Goal: Communication & Community: Answer question/provide support

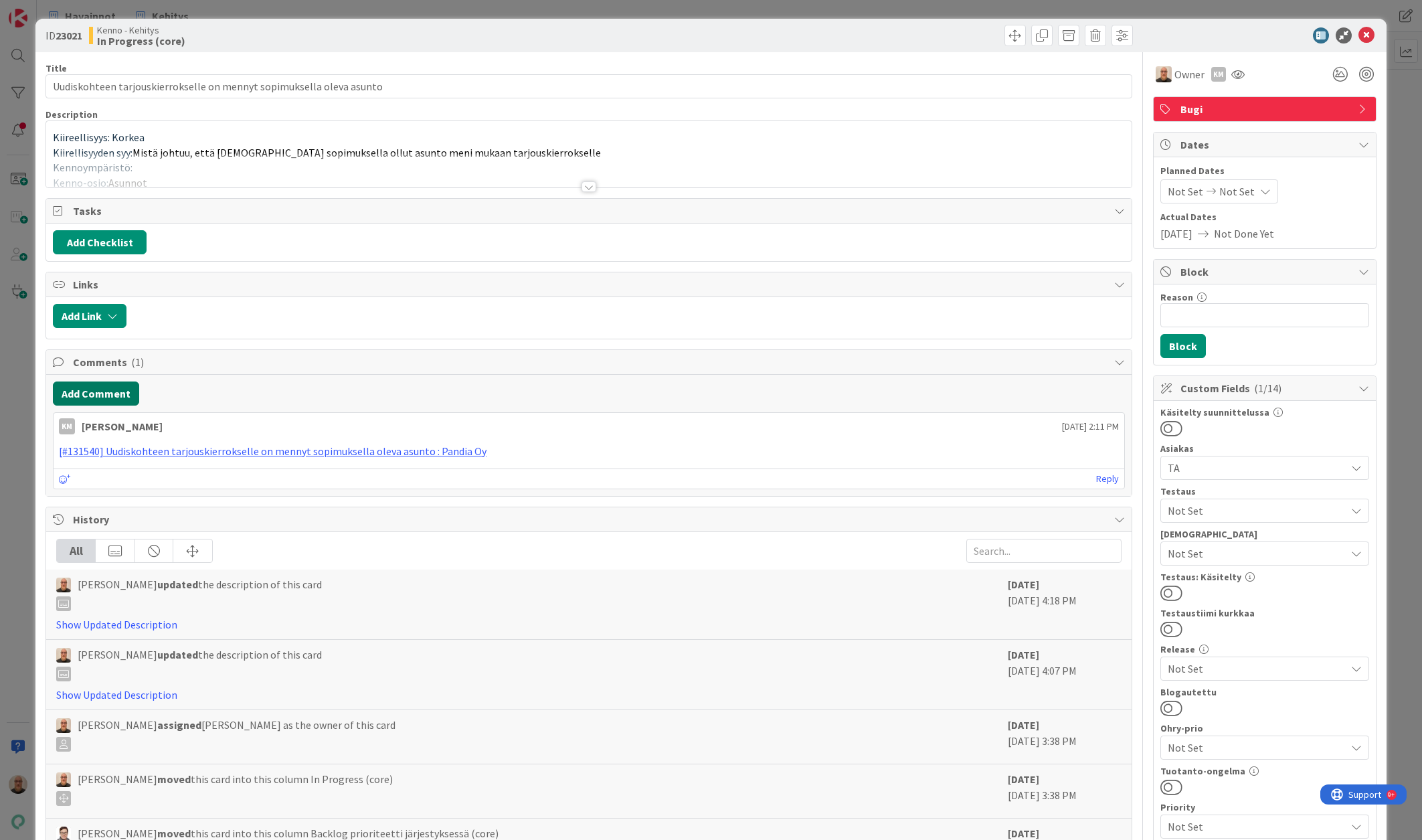
click at [106, 385] on button "Add Comment" at bounding box center [96, 393] width 87 height 24
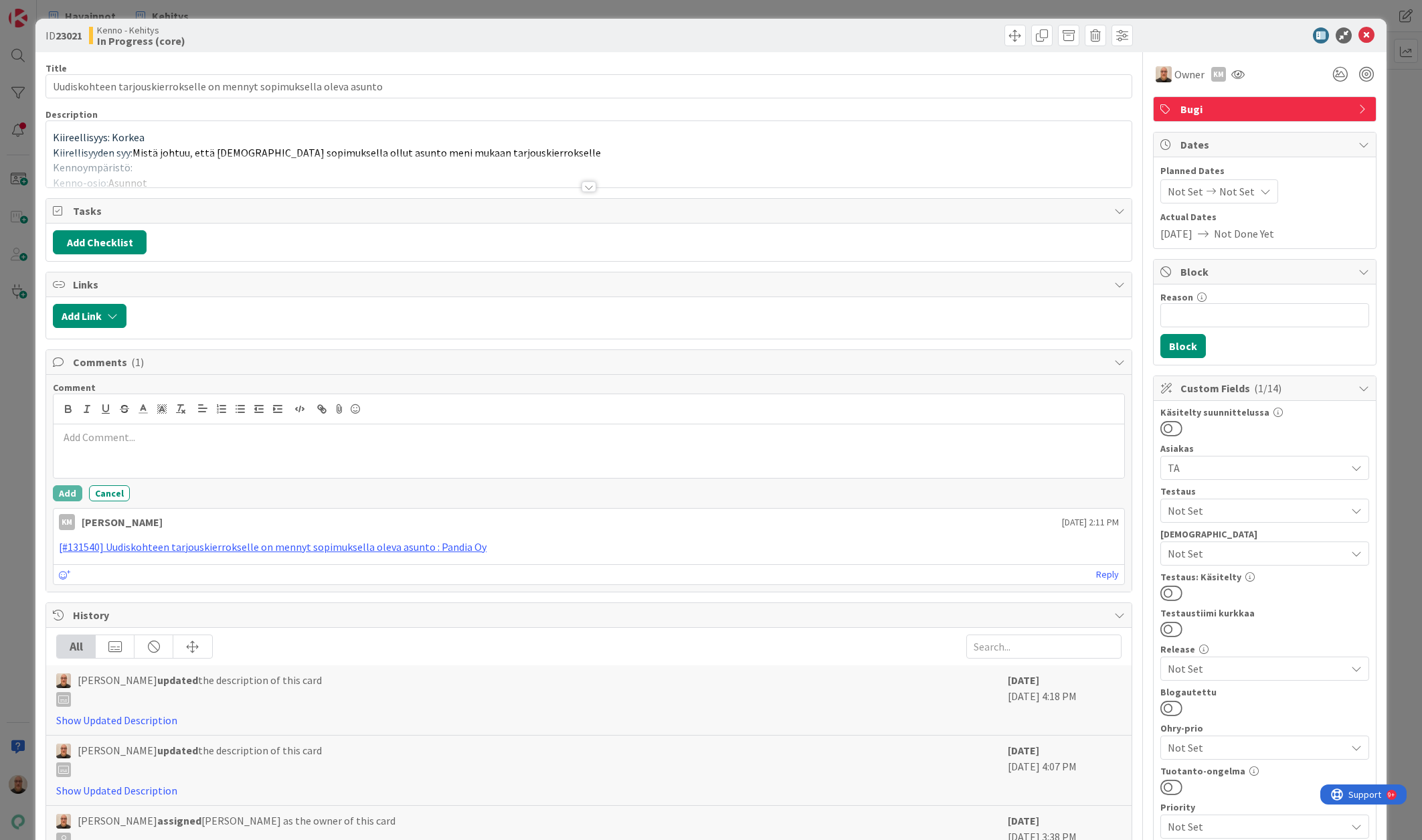
click at [358, 446] on div at bounding box center [589, 451] width 1070 height 54
click at [354, 443] on p at bounding box center [589, 437] width 1060 height 15
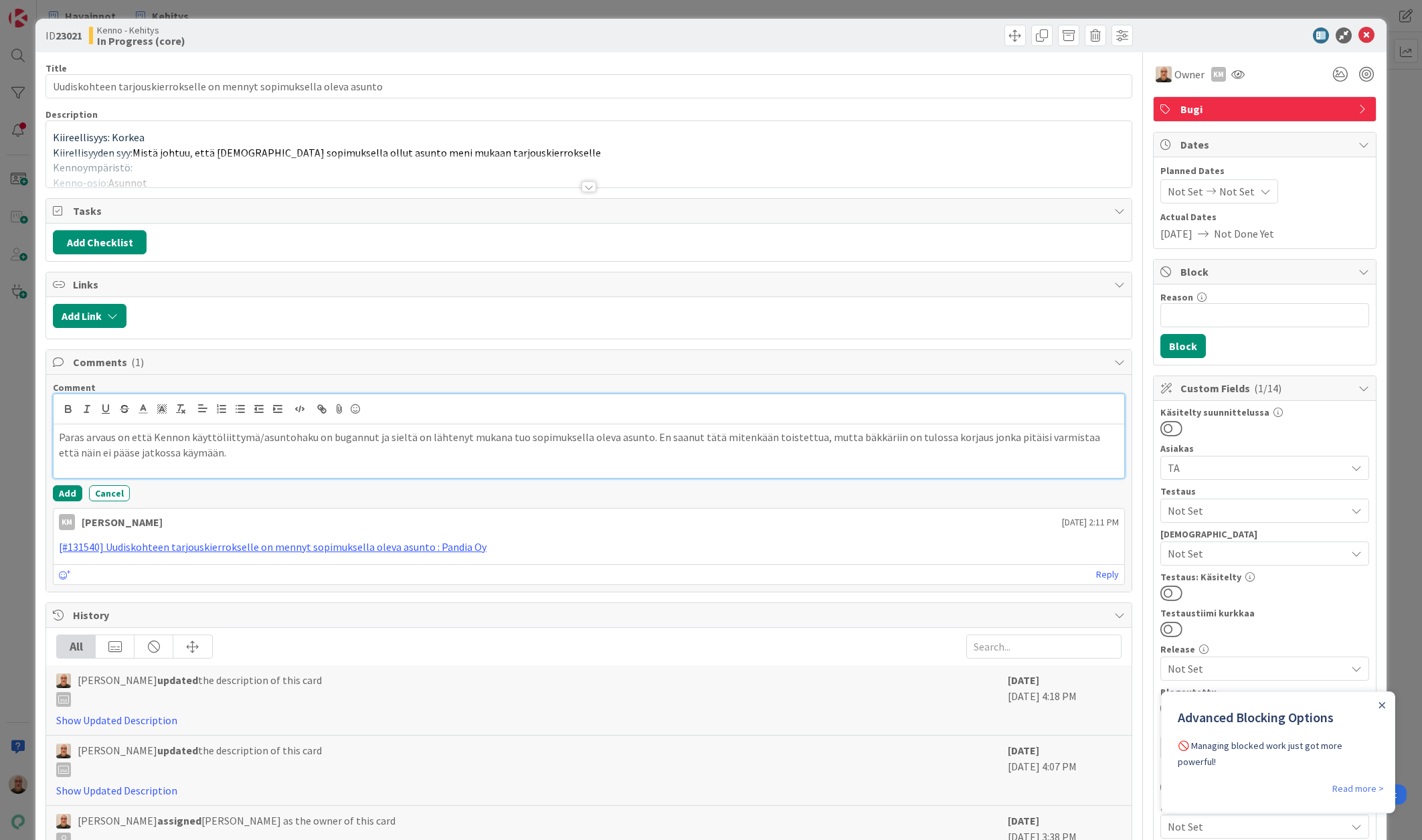
click at [94, 452] on p "Paras arvaus on että Kennon käyttöliittymä/asuntohaku on bugannut ja sieltä on …" at bounding box center [589, 444] width 1060 height 30
click at [75, 491] on button "Add" at bounding box center [67, 492] width 30 height 16
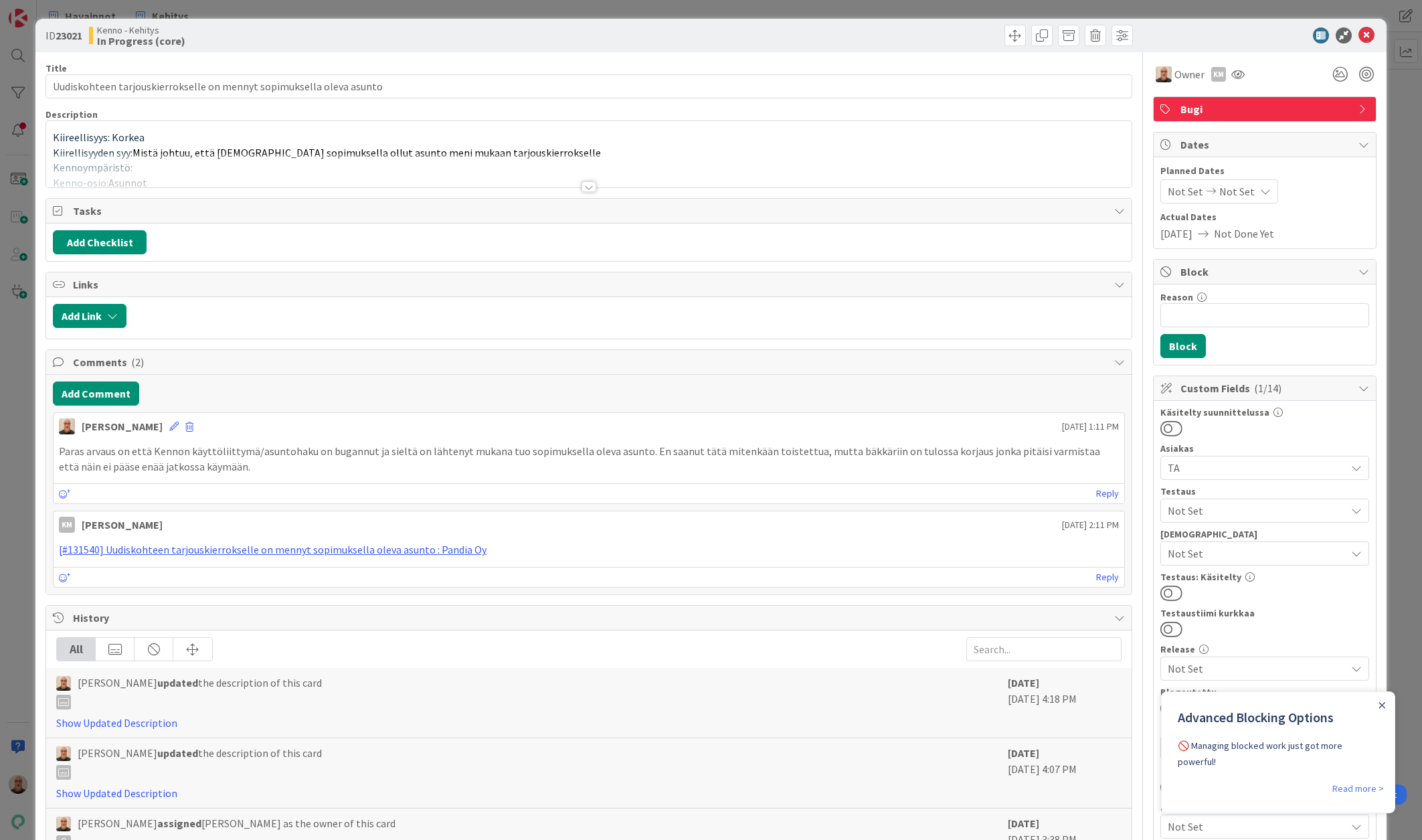
click at [581, 183] on div at bounding box center [588, 186] width 14 height 11
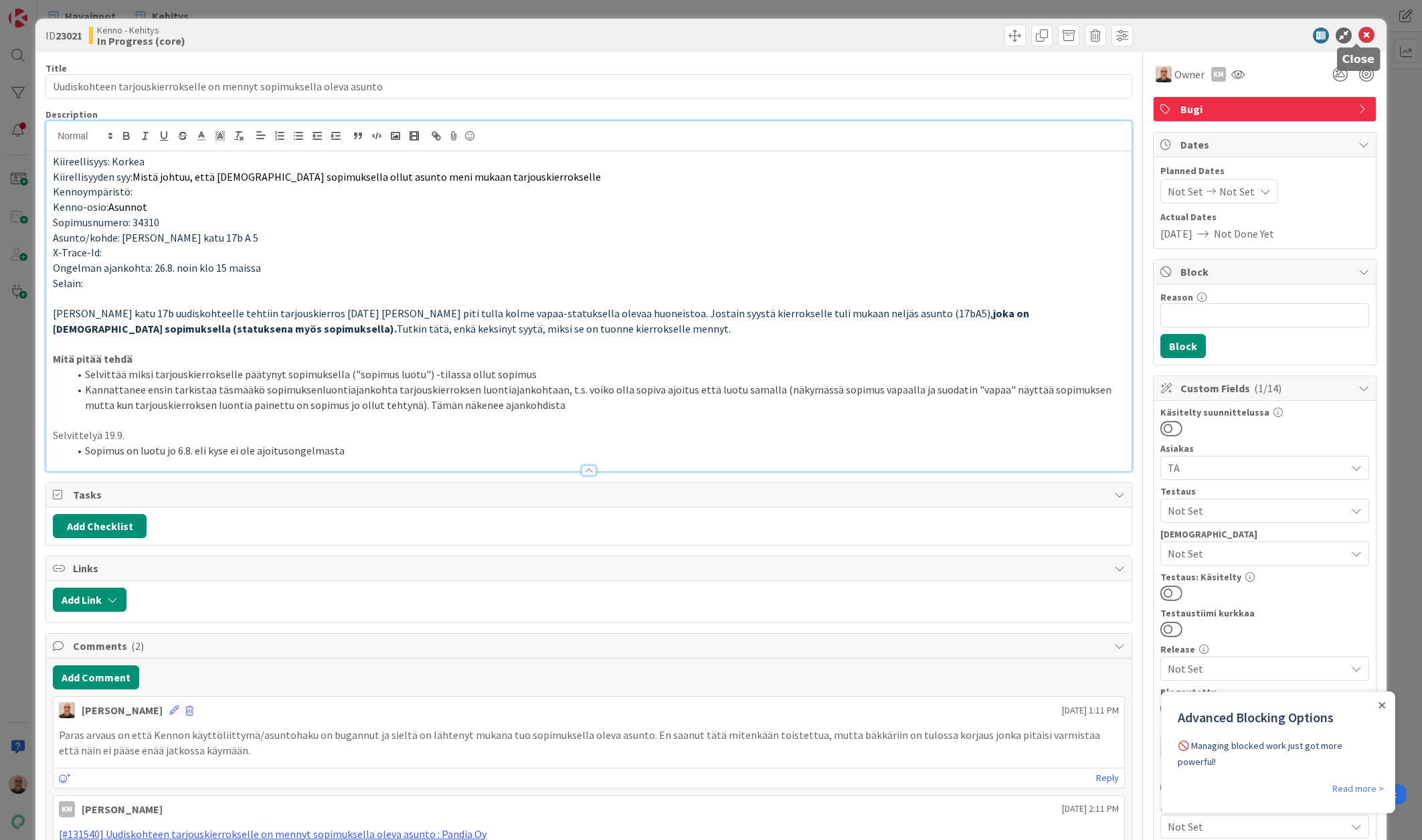
click at [1358, 34] on icon at bounding box center [1366, 35] width 16 height 16
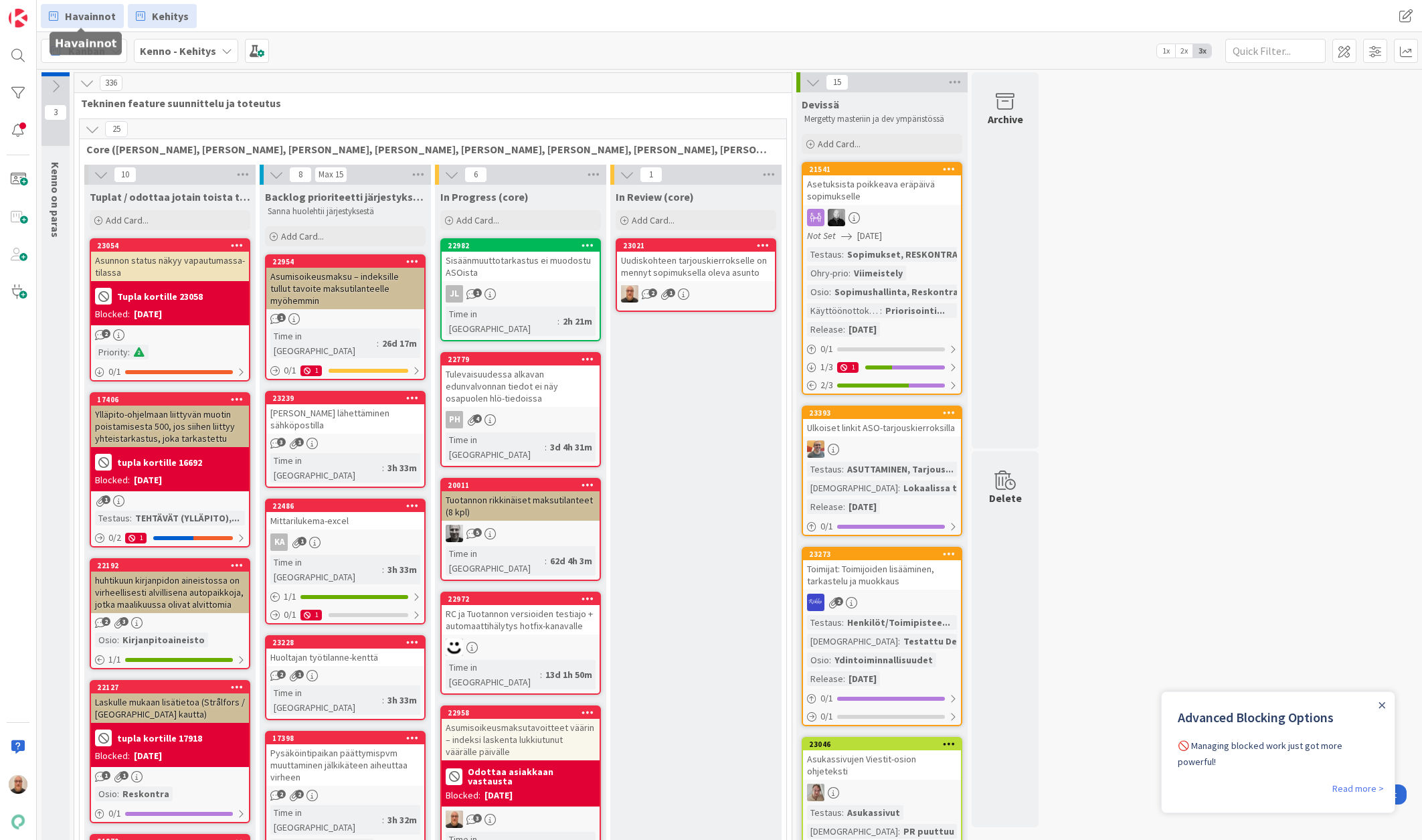
click at [112, 20] on span "Havainnot" at bounding box center [90, 15] width 51 height 16
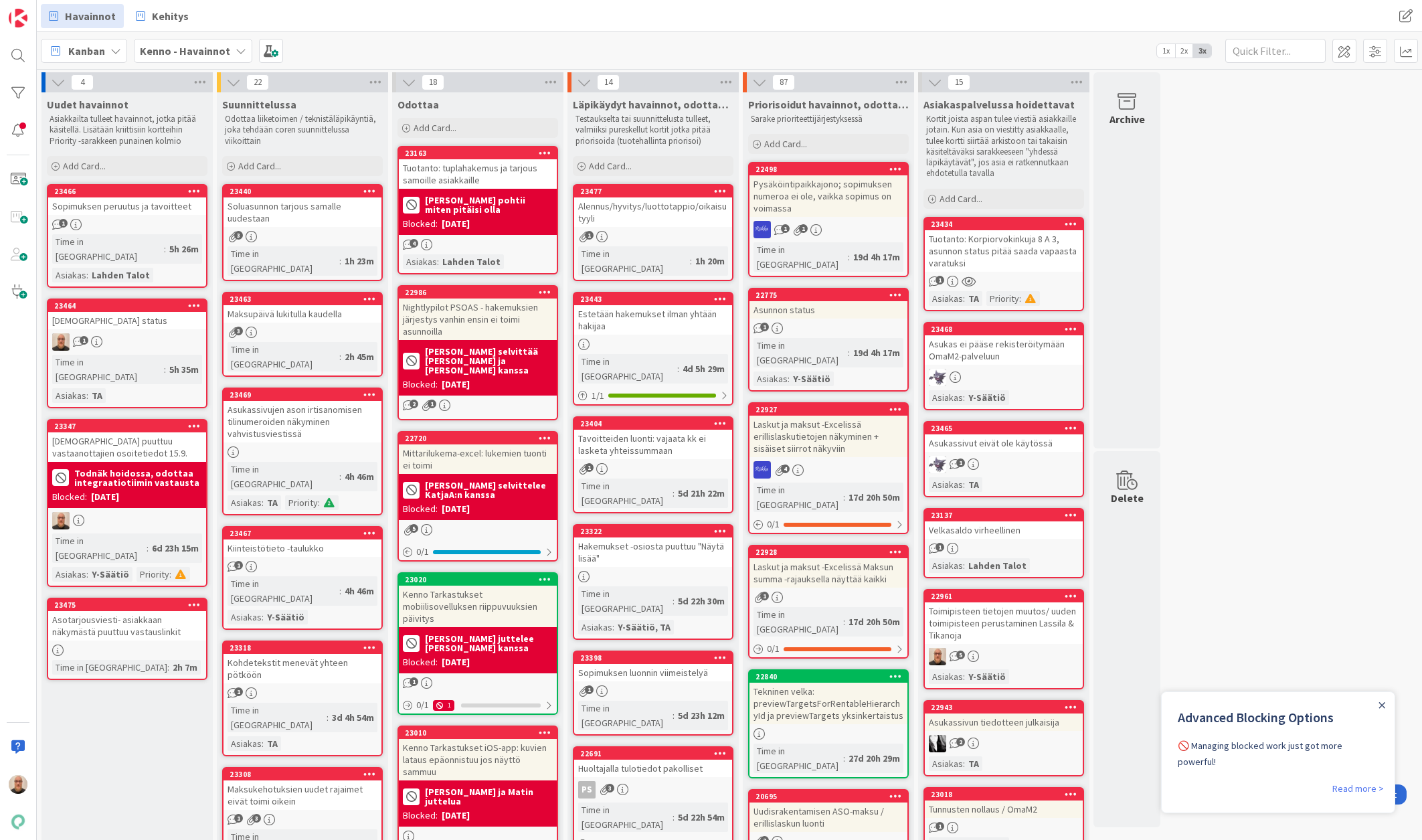
click at [159, 314] on link "23464 Vuokrahakemusten status 1 Time in [GEOGRAPHIC_DATA] : 5h 35m Asiakas : TA" at bounding box center [127, 354] width 161 height 110
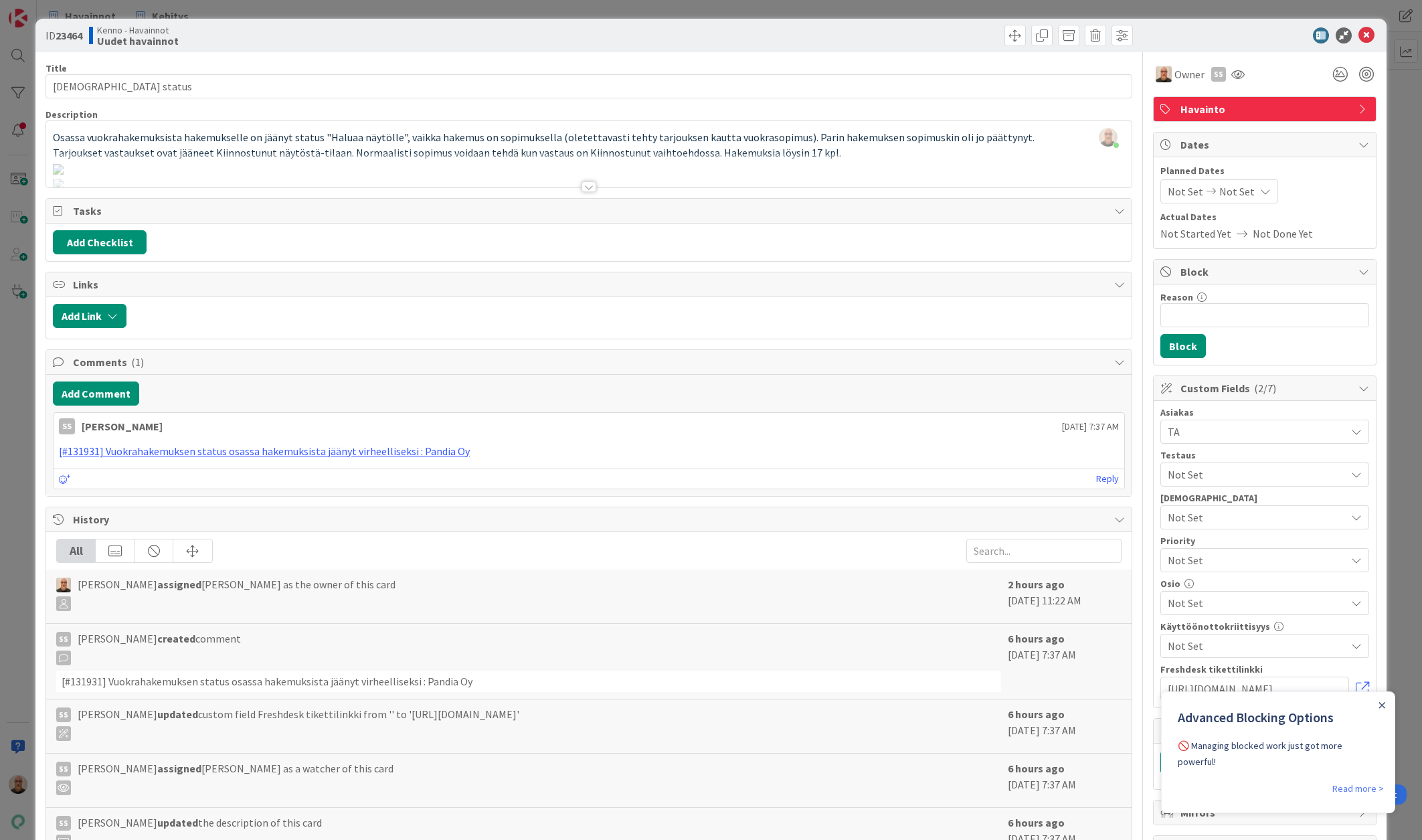
click at [585, 182] on div at bounding box center [588, 186] width 14 height 11
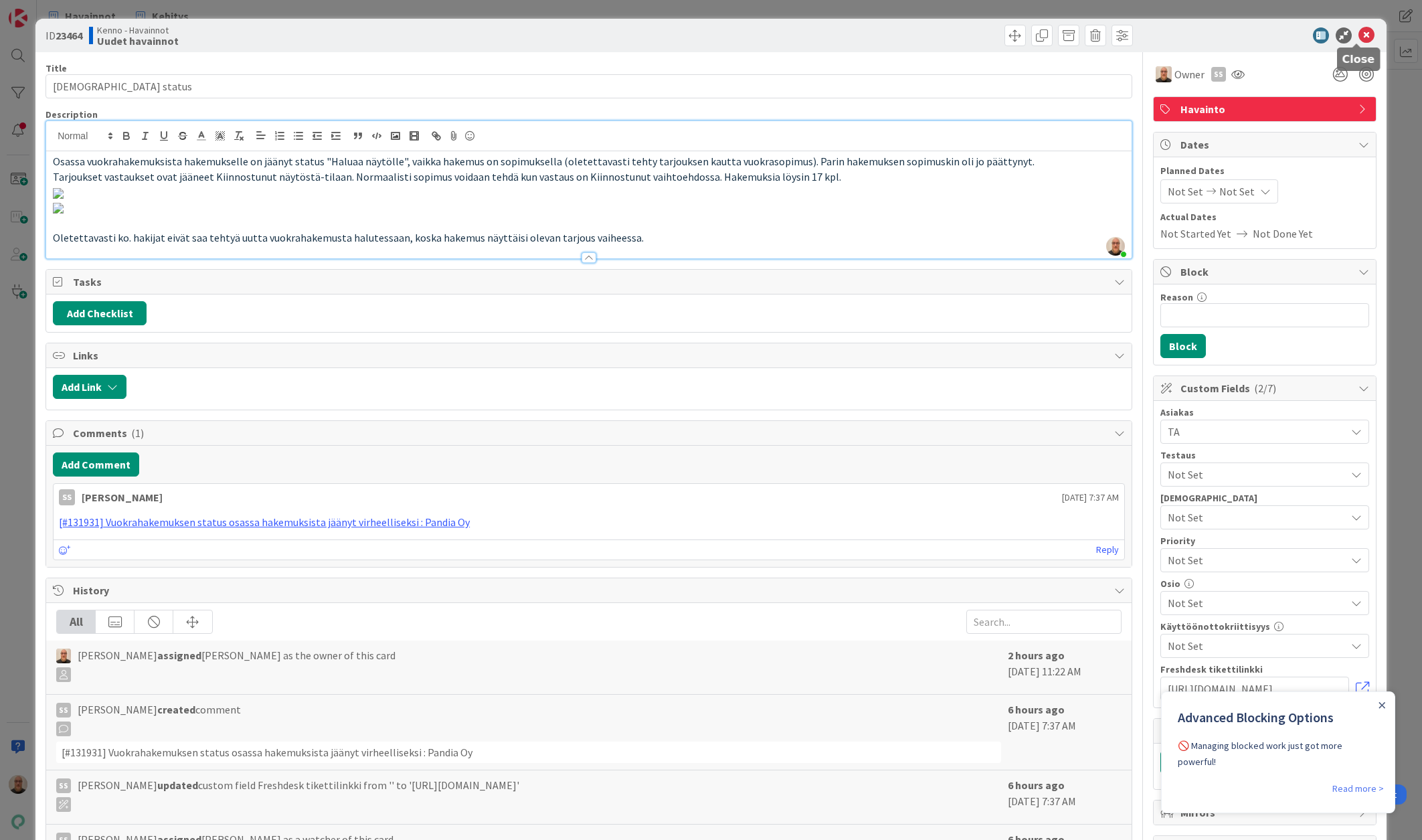
click at [1358, 28] on icon at bounding box center [1366, 35] width 16 height 16
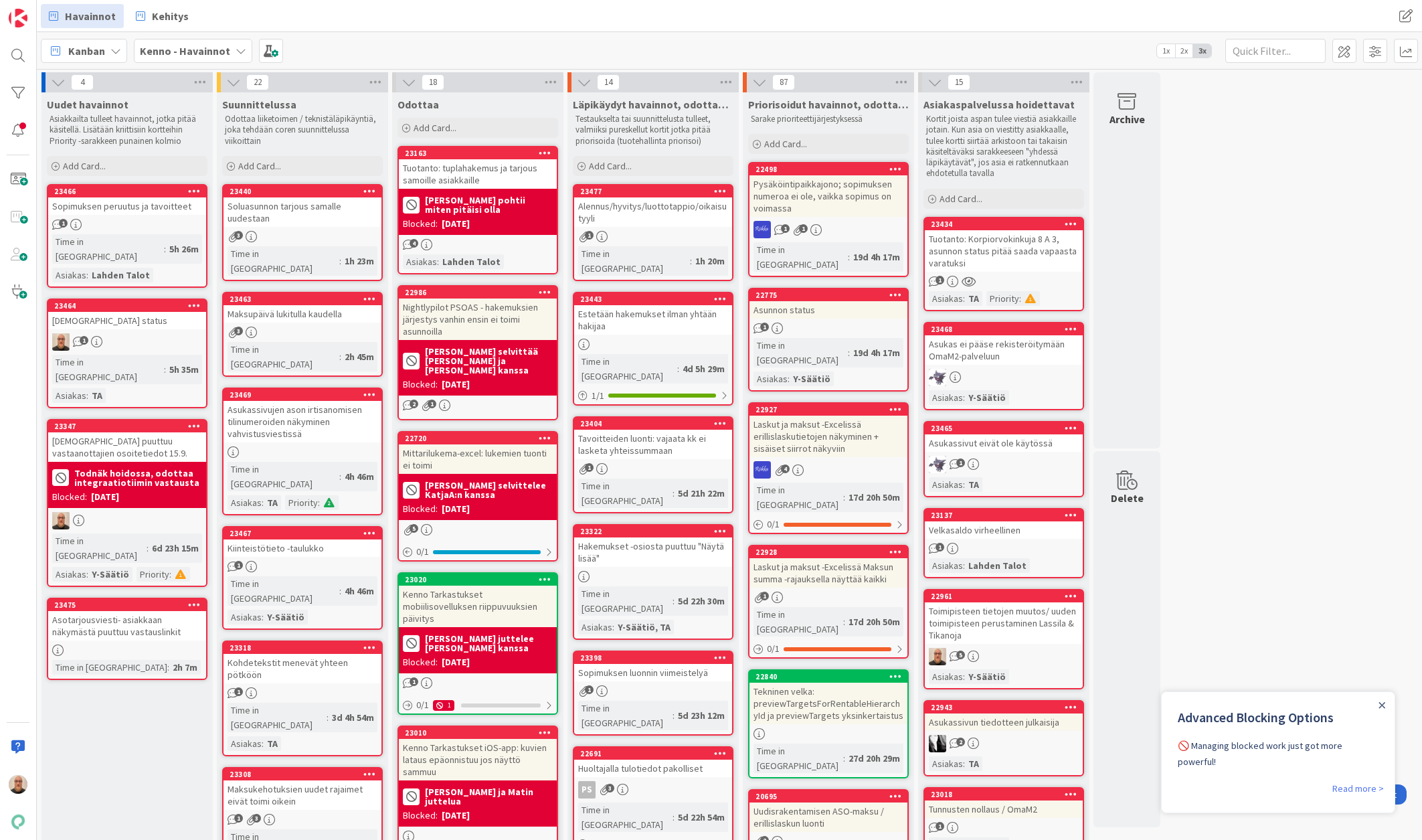
click at [145, 433] on div "[DEMOGRAPHIC_DATA] puuttuu vastaanottajien osoitetiedot 15.9." at bounding box center [127, 447] width 158 height 30
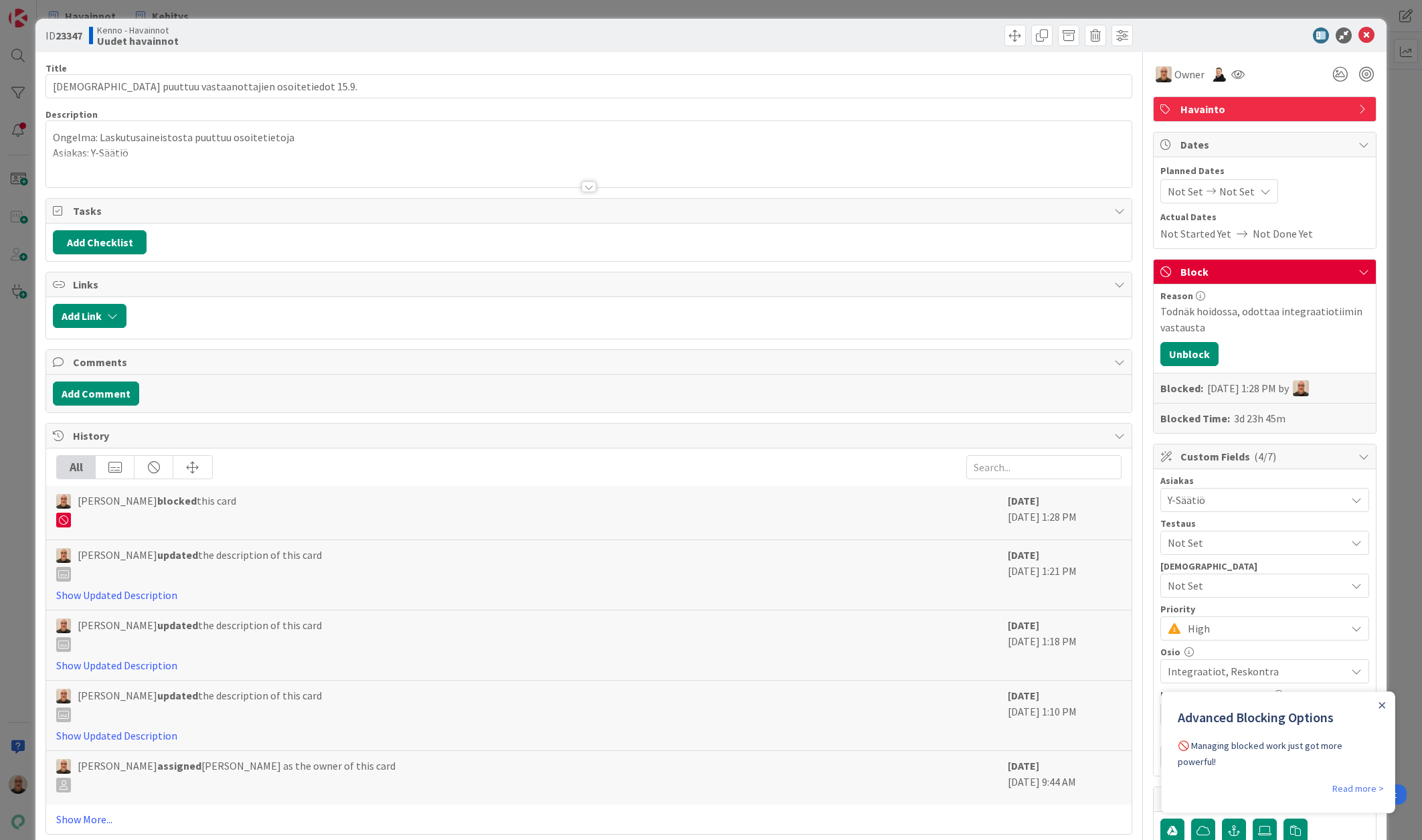
click at [581, 187] on div at bounding box center [588, 186] width 14 height 11
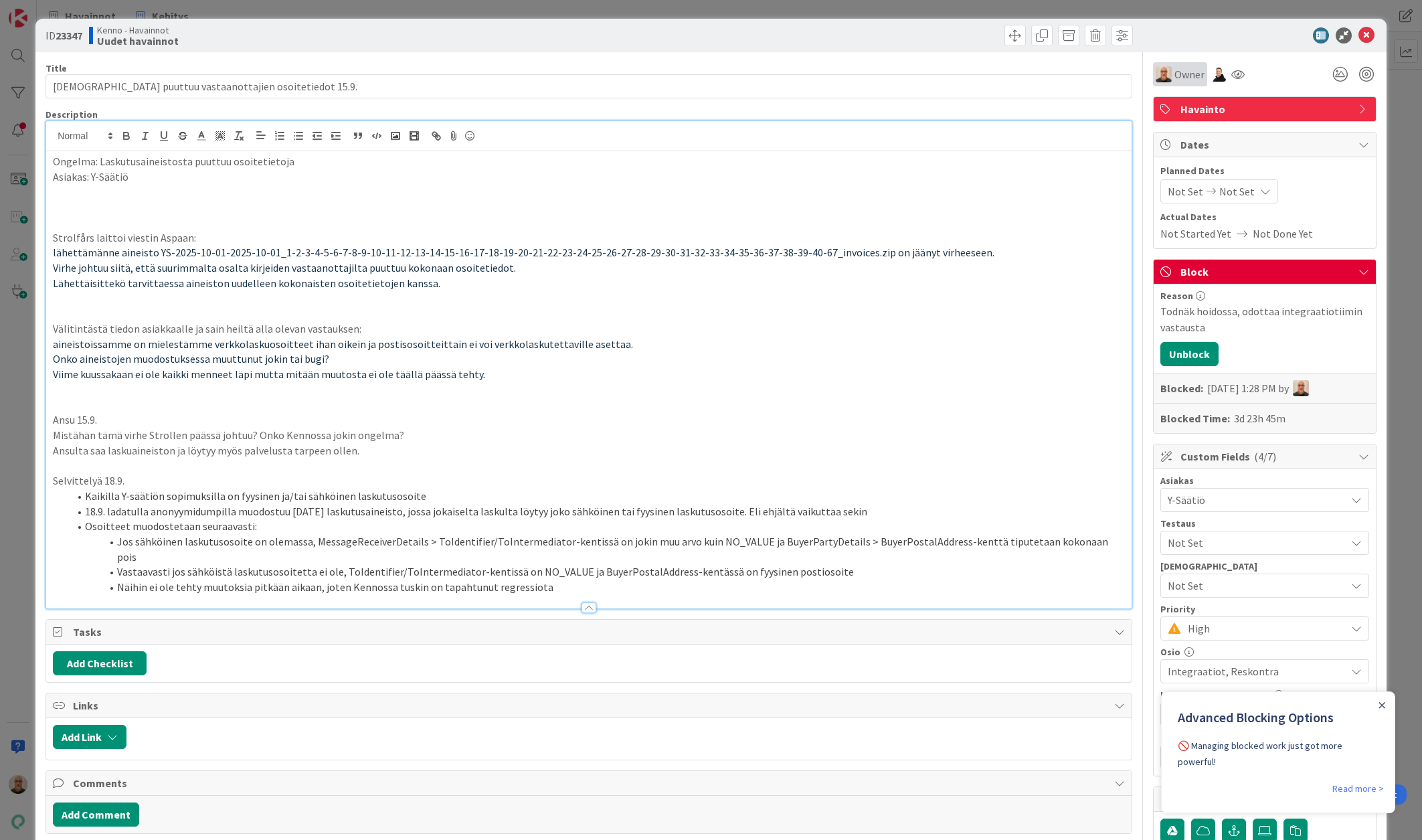
click at [1186, 66] on span "Owner" at bounding box center [1189, 74] width 30 height 16
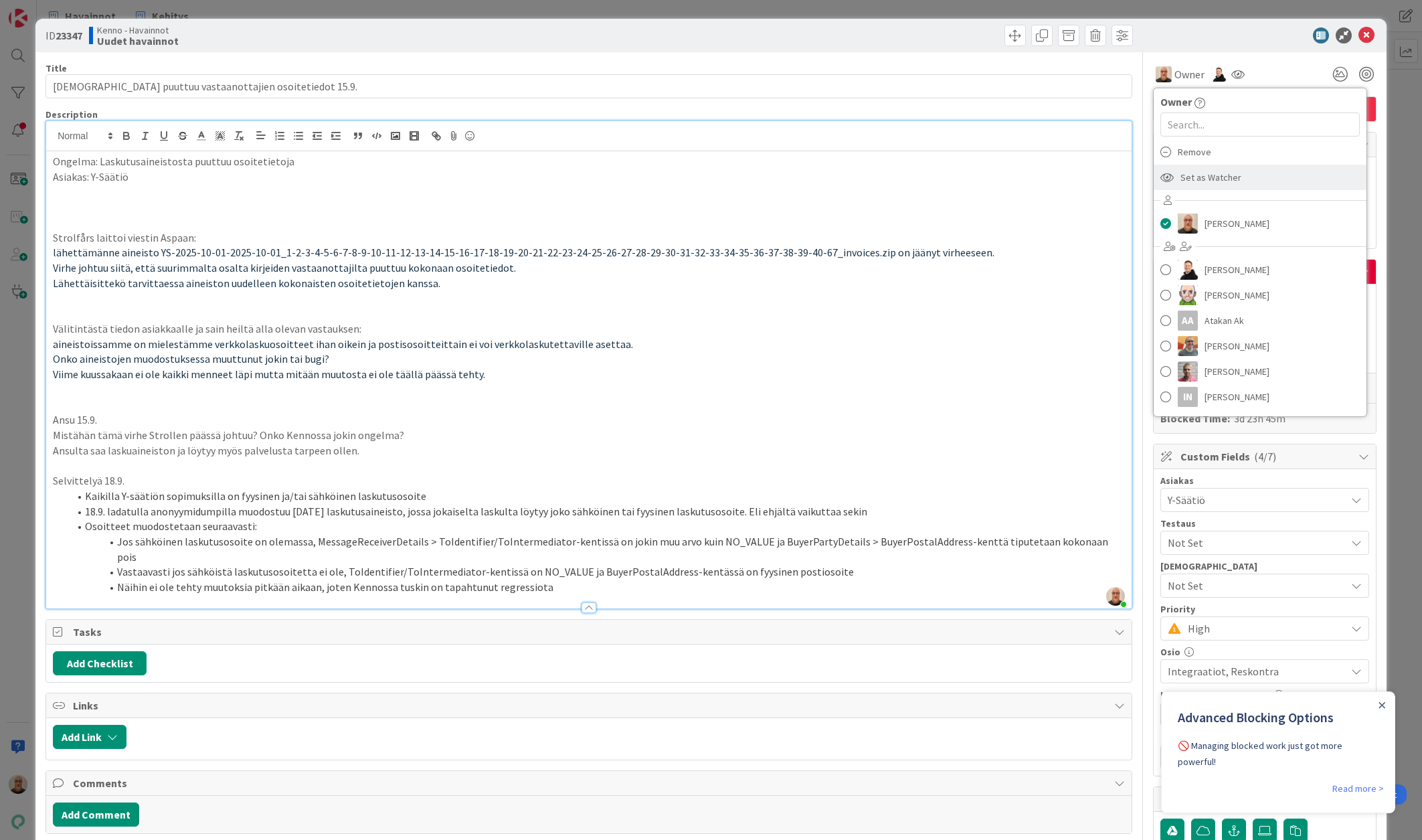
click at [1190, 176] on span "Set as Watcher" at bounding box center [1210, 177] width 61 height 20
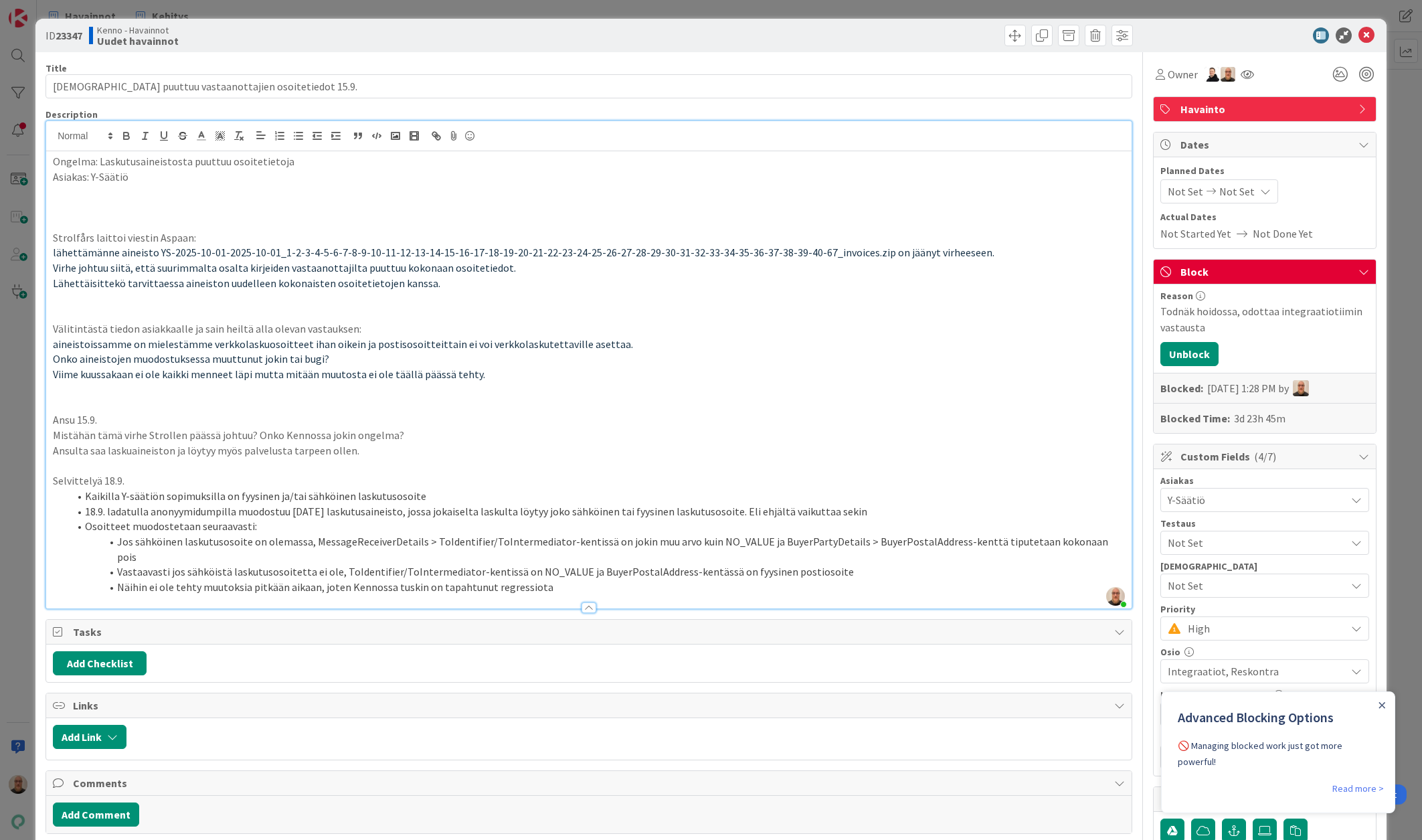
scroll to position [415, 0]
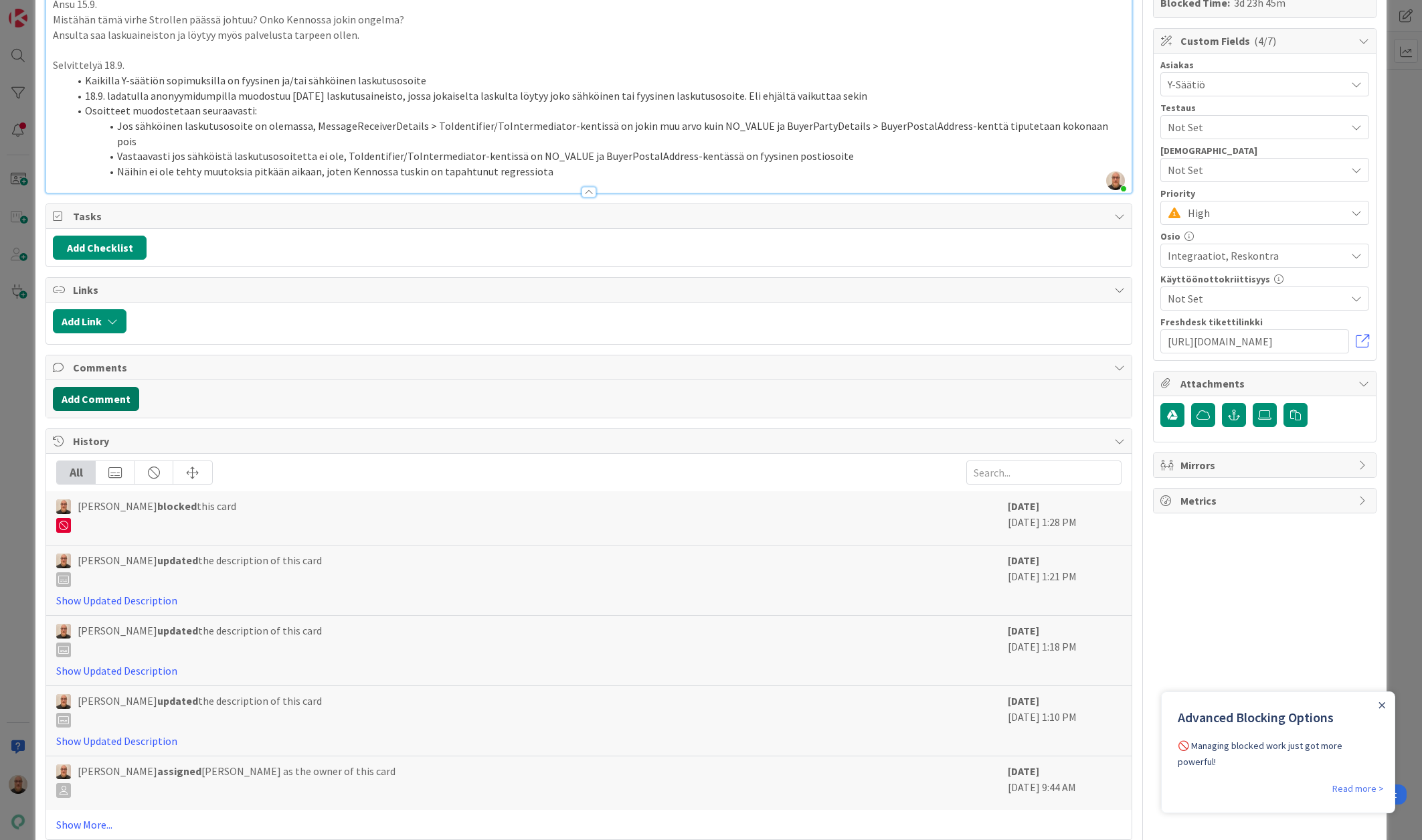
click at [114, 386] on button "Add Comment" at bounding box center [96, 398] width 87 height 24
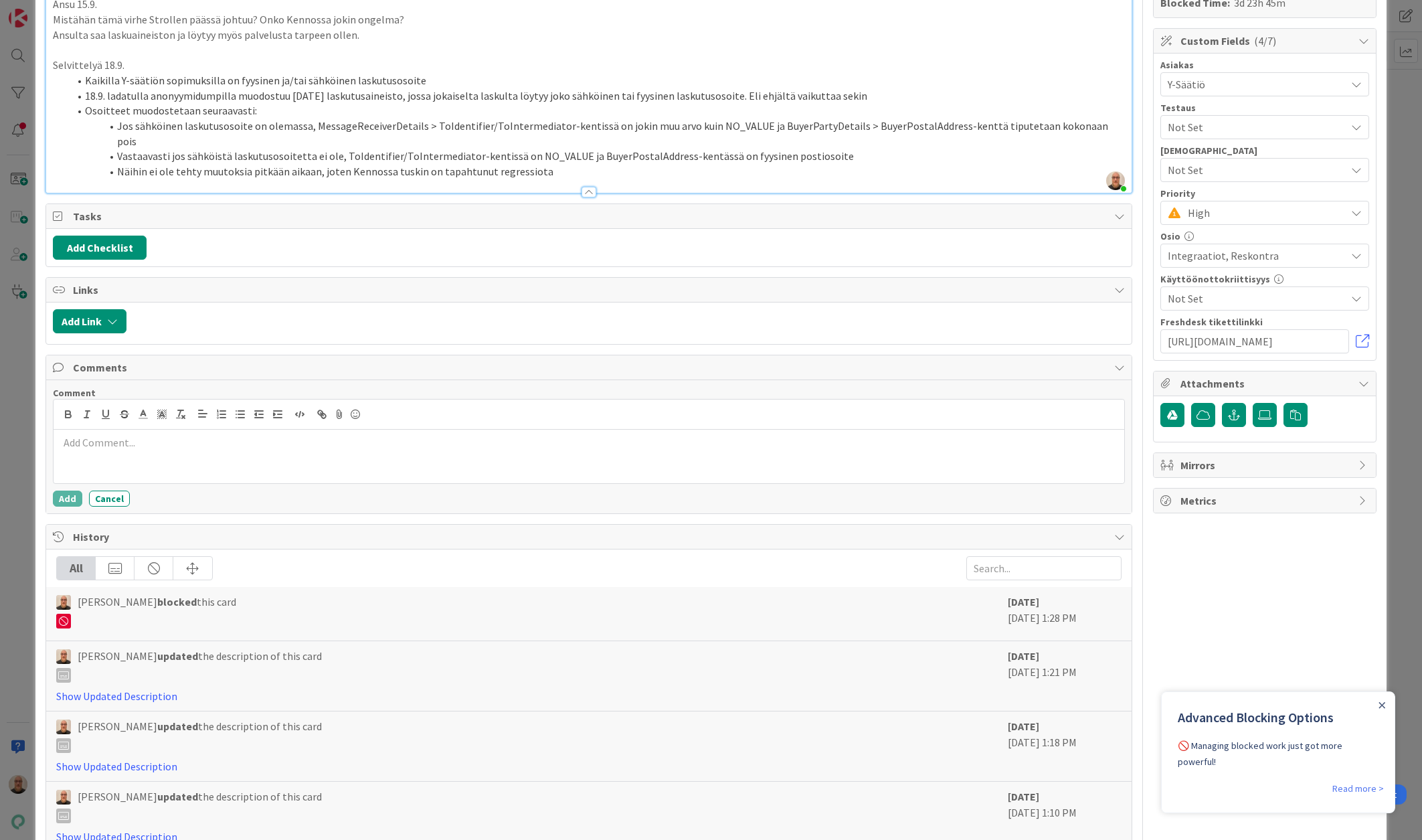
scroll to position [391, 0]
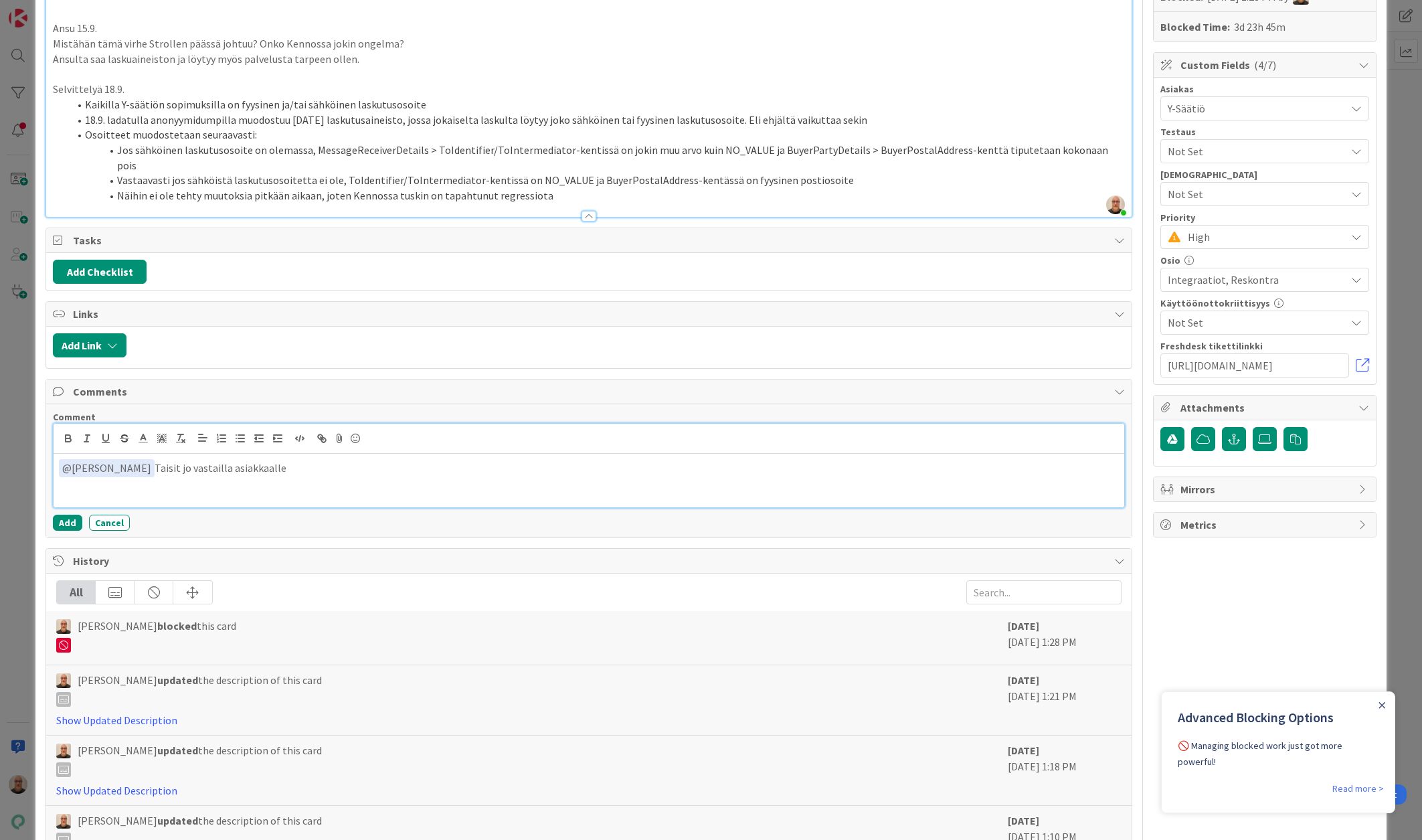
drag, startPoint x: 288, startPoint y: 455, endPoint x: 53, endPoint y: 434, distance: 235.9
click at [54, 454] on div "﻿ @ [PERSON_NAME] ﻿ Taisit jo vastailla asiakkaalle" at bounding box center [589, 481] width 1070 height 54
click at [102, 514] on button "Cancel" at bounding box center [109, 522] width 40 height 16
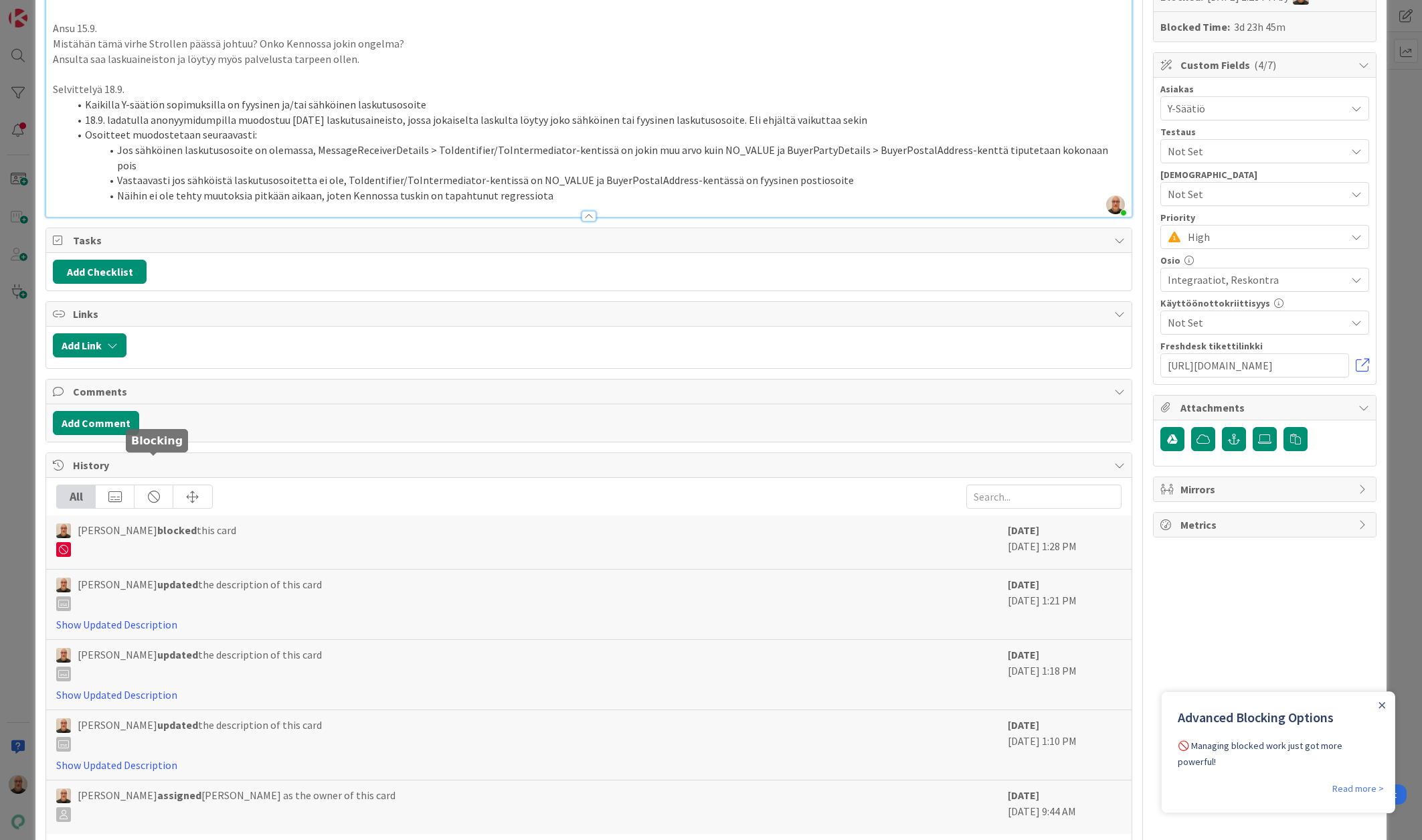
scroll to position [0, 0]
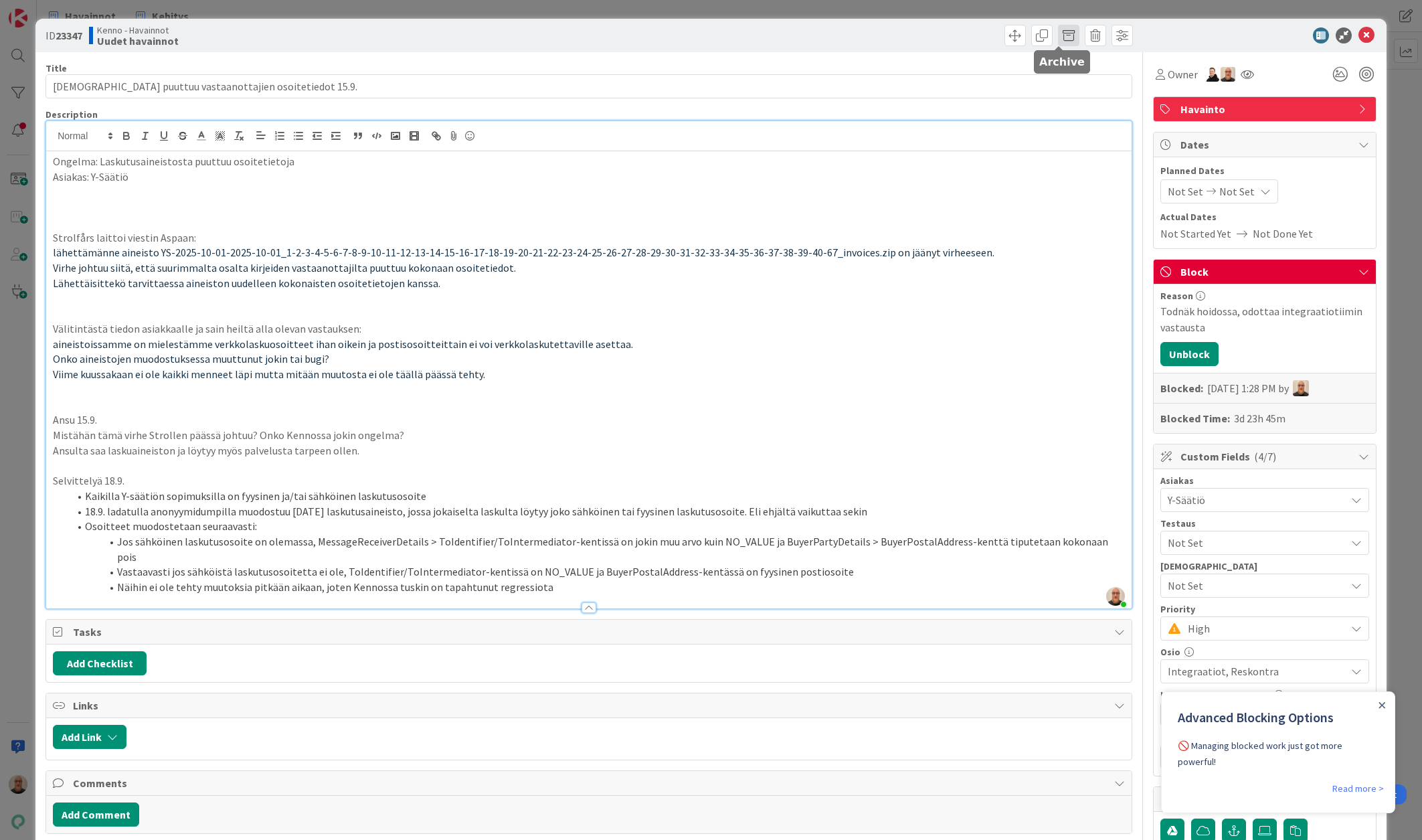
click at [1062, 39] on span at bounding box center [1068, 36] width 21 height 21
click at [1092, 96] on button "Archive" at bounding box center [1091, 98] width 53 height 24
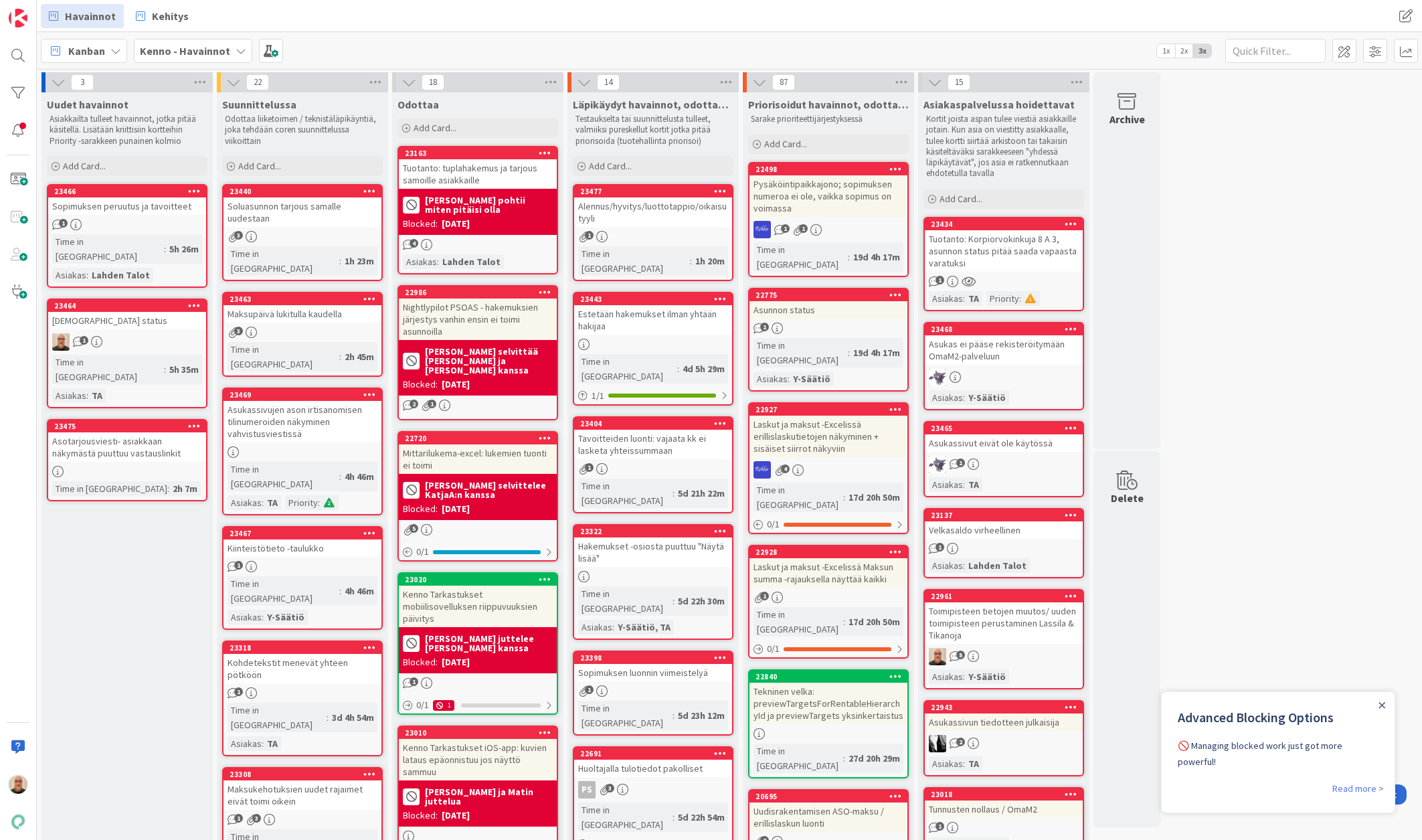
click at [97, 333] on div "1" at bounding box center [127, 342] width 158 height 17
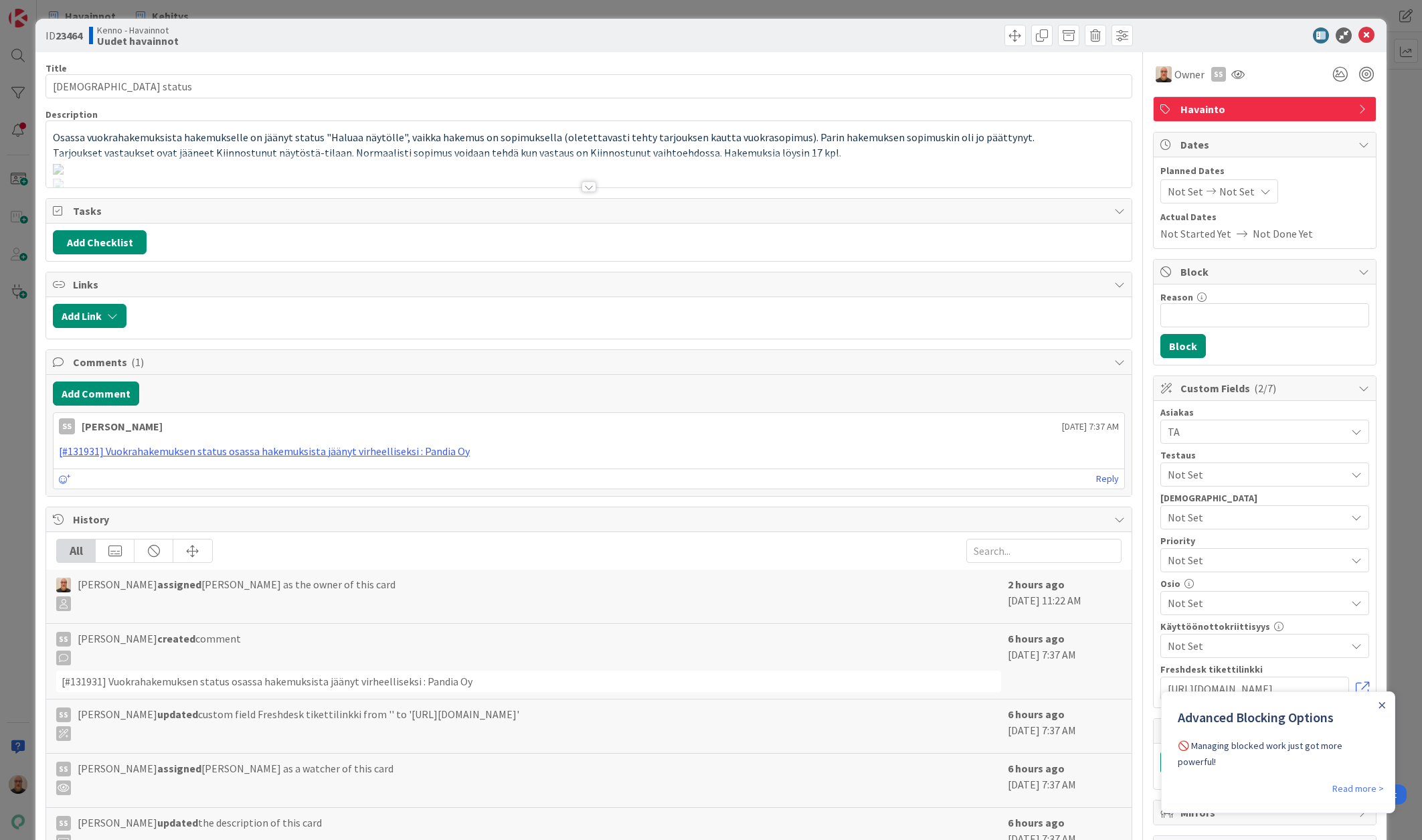
click at [61, 29] on b "23464" at bounding box center [69, 36] width 27 height 13
copy b "23464"
click at [1358, 39] on icon at bounding box center [1366, 35] width 16 height 16
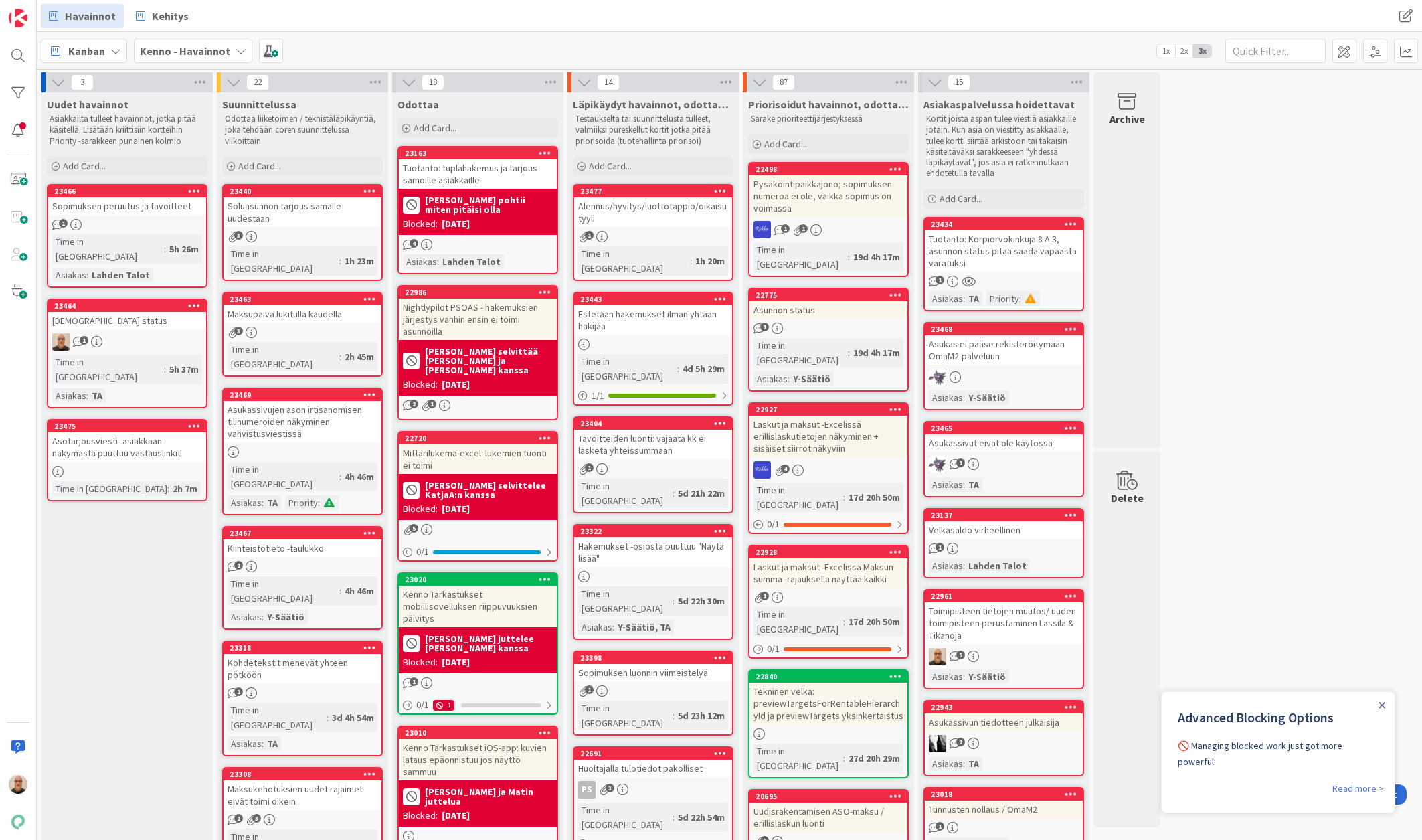
click at [143, 312] on div "[DEMOGRAPHIC_DATA] status" at bounding box center [127, 321] width 158 height 17
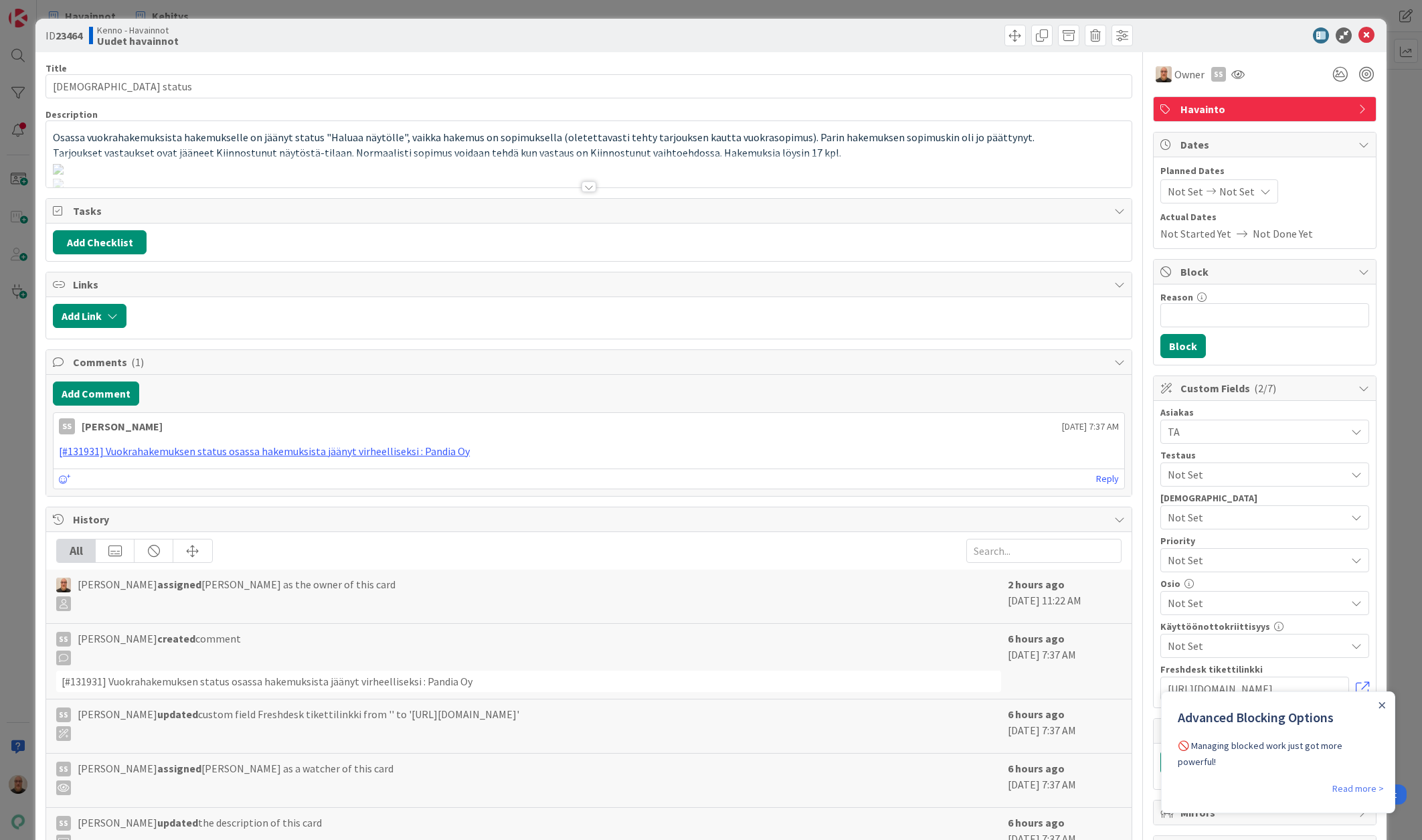
click at [582, 190] on div at bounding box center [588, 186] width 14 height 11
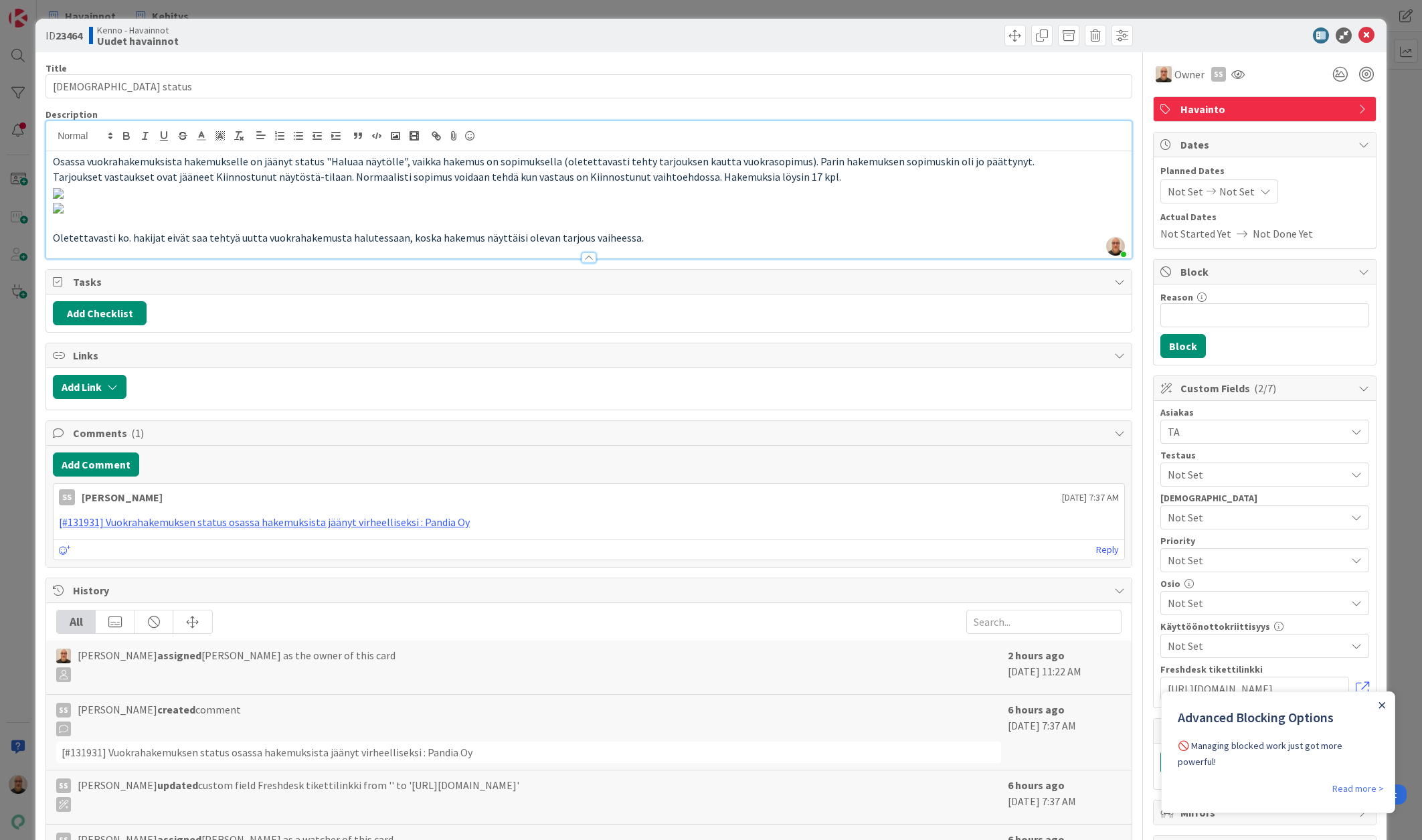
click at [1382, 705] on icon "Close Announcement" at bounding box center [1382, 704] width 6 height 6
